Goal: Task Accomplishment & Management: Manage account settings

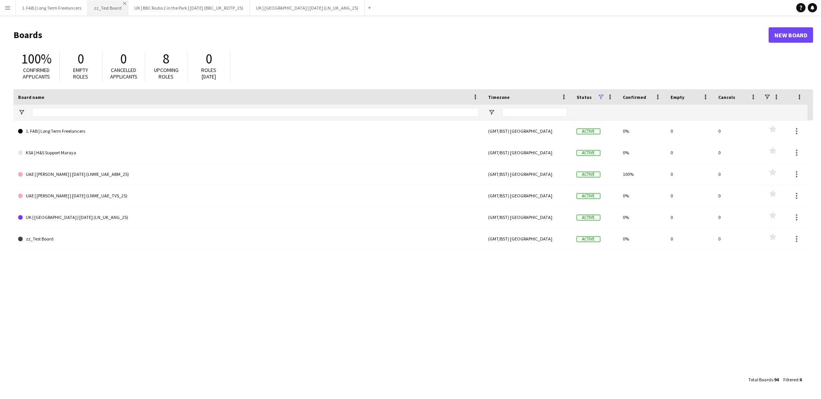
click at [123, 3] on app-icon "Close" at bounding box center [124, 3] width 3 height 3
click at [7, 8] on app-icon "Menu" at bounding box center [8, 8] width 6 height 6
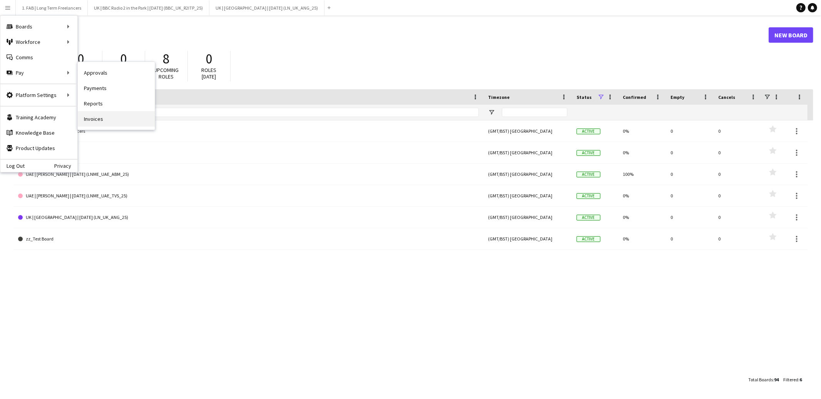
click at [95, 115] on link "Invoices" at bounding box center [116, 118] width 77 height 15
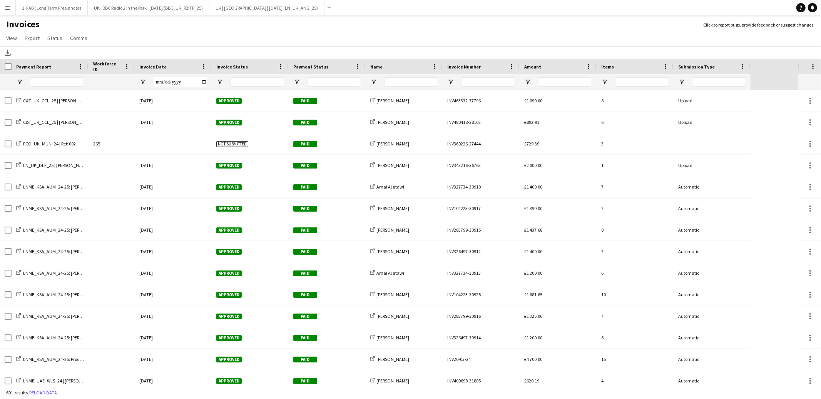
click at [164, 65] on div "Invoice Date" at bounding box center [168, 67] width 58 height 12
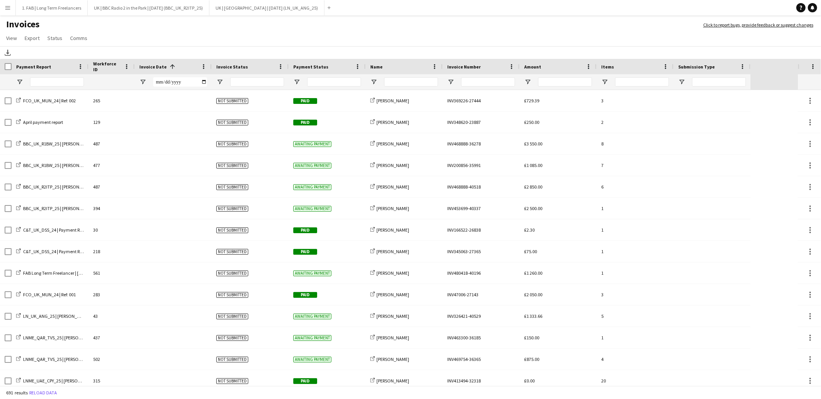
click at [171, 65] on span at bounding box center [172, 66] width 7 height 7
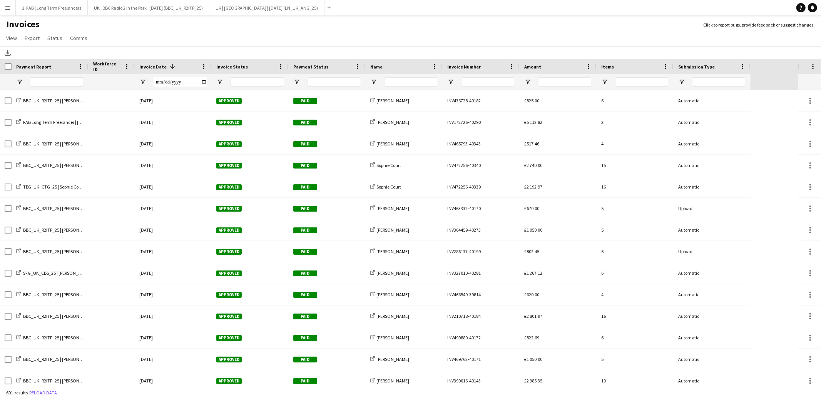
click at [8, 6] on app-icon "Menu" at bounding box center [8, 8] width 6 height 6
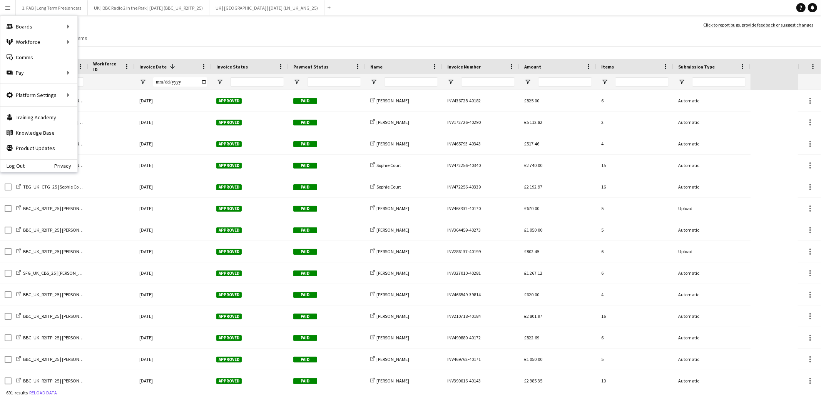
click at [6, 9] on app-icon "Menu" at bounding box center [8, 8] width 6 height 6
click at [109, 110] on link "Your settings" at bounding box center [116, 109] width 77 height 15
